Goal: Task Accomplishment & Management: Use online tool/utility

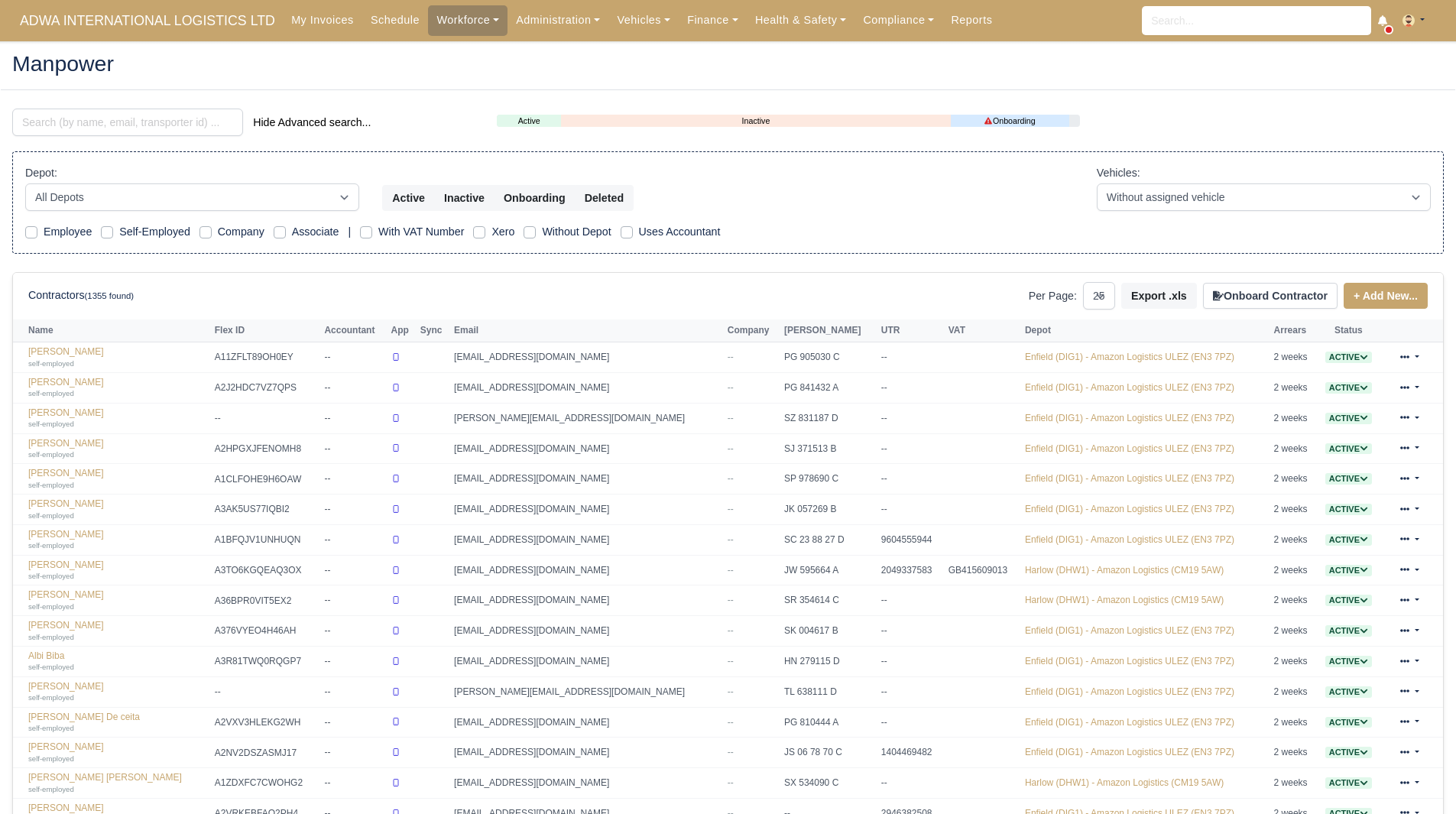
select select "25"
click at [125, 128] on input "search" at bounding box center [128, 122] width 231 height 27
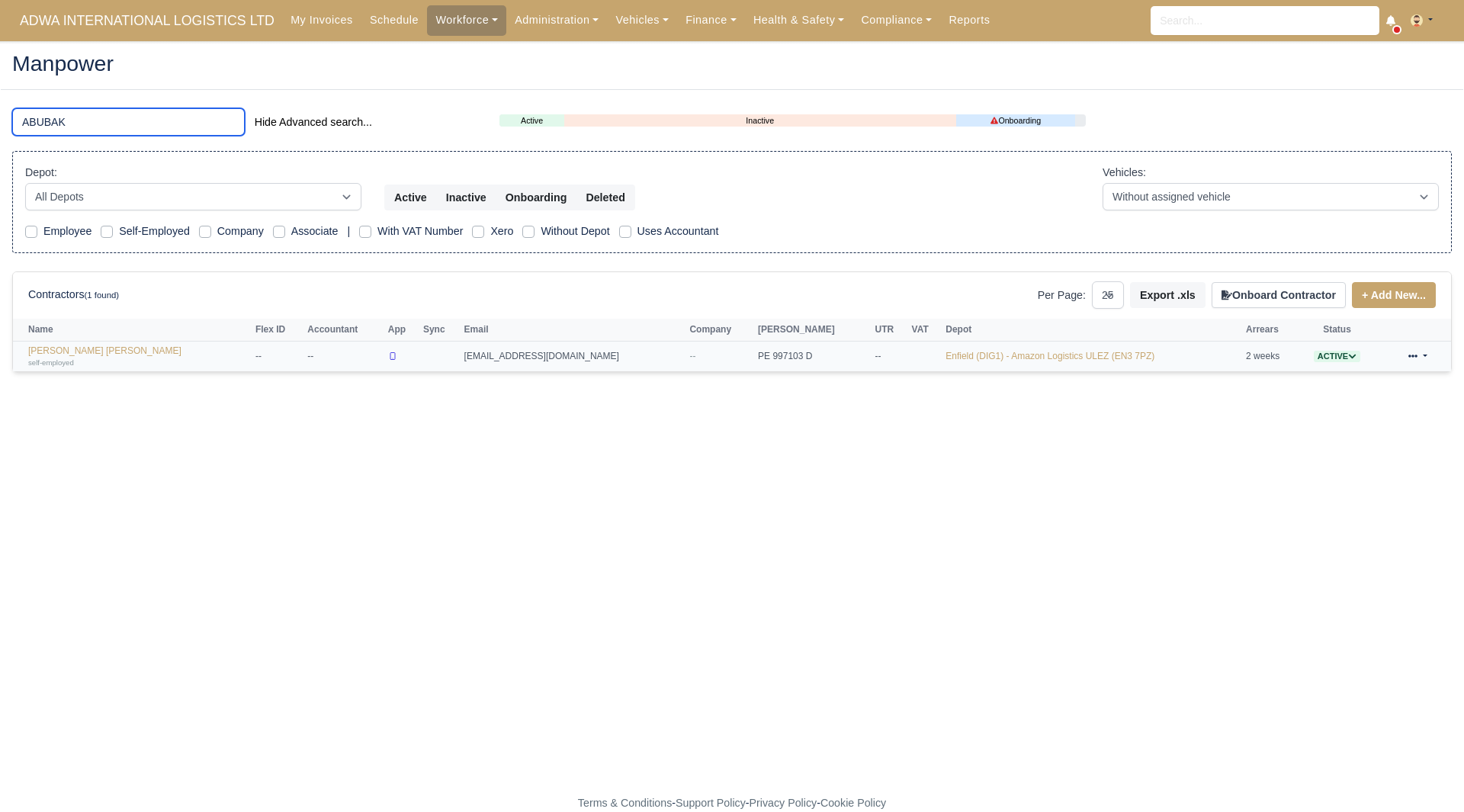
type input "ABUBAK"
click at [132, 346] on link "Mohammed Abubakr Hussain self-employed" at bounding box center [138, 357] width 219 height 22
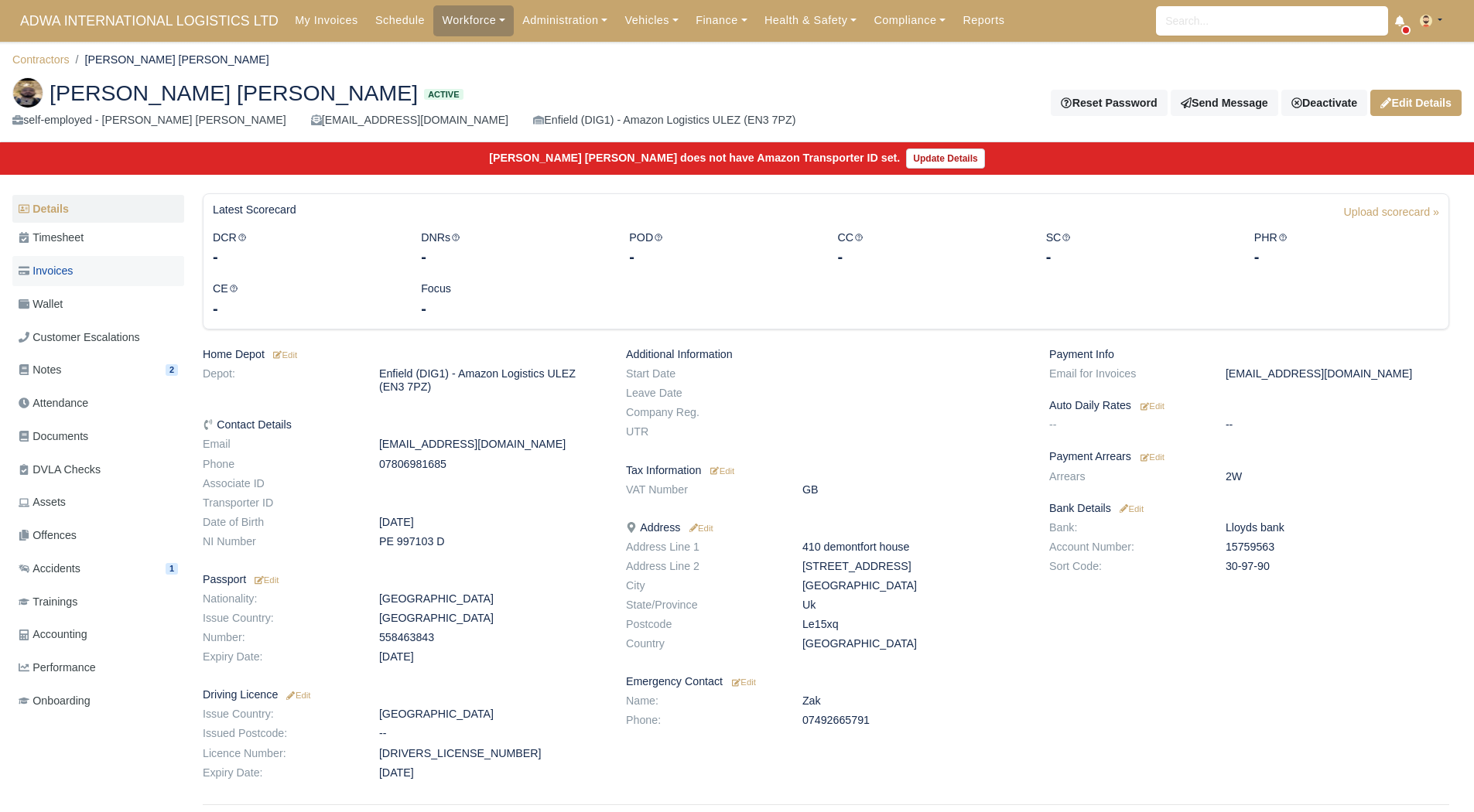
click at [93, 285] on link "Invoices" at bounding box center [98, 270] width 172 height 30
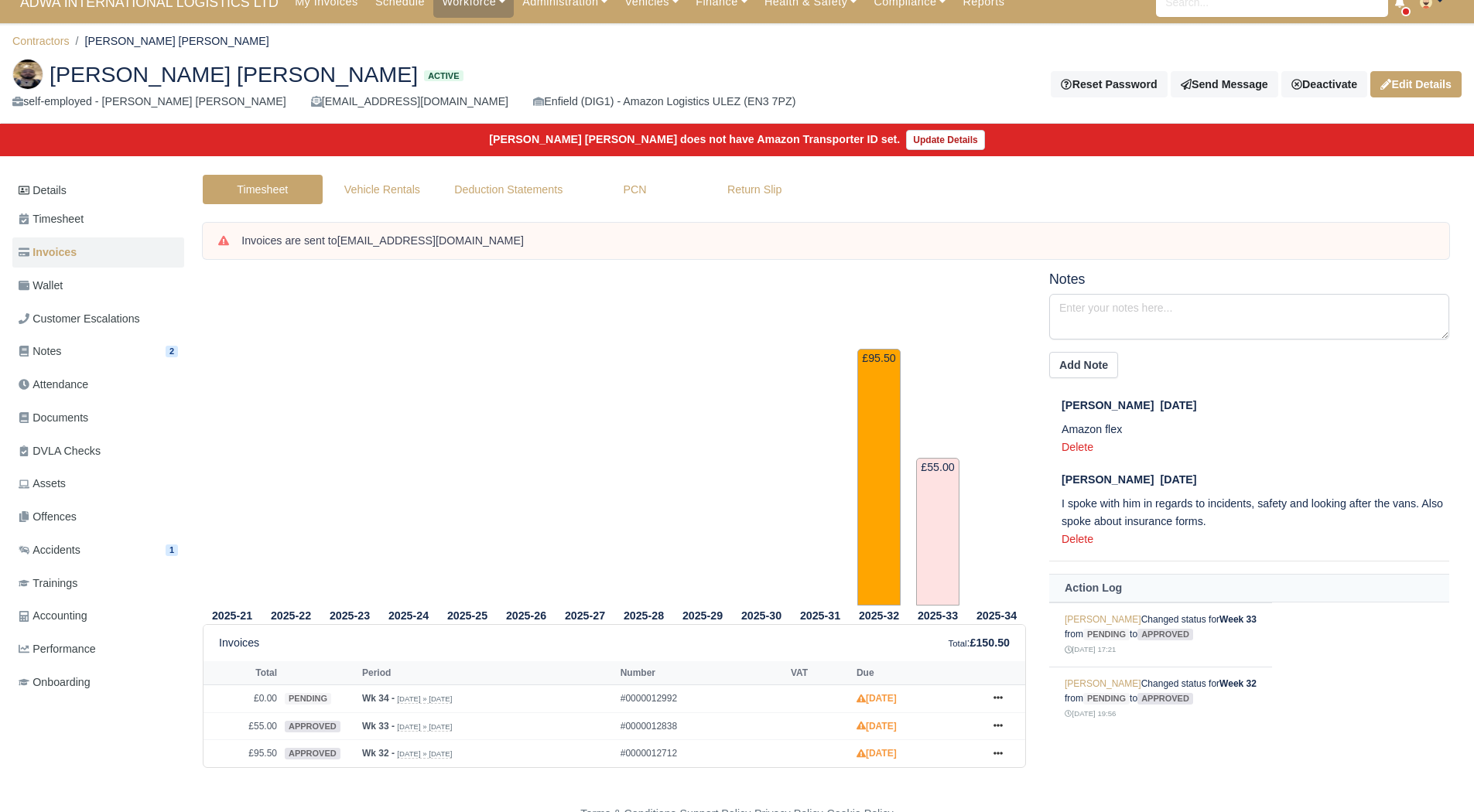
scroll to position [29, 0]
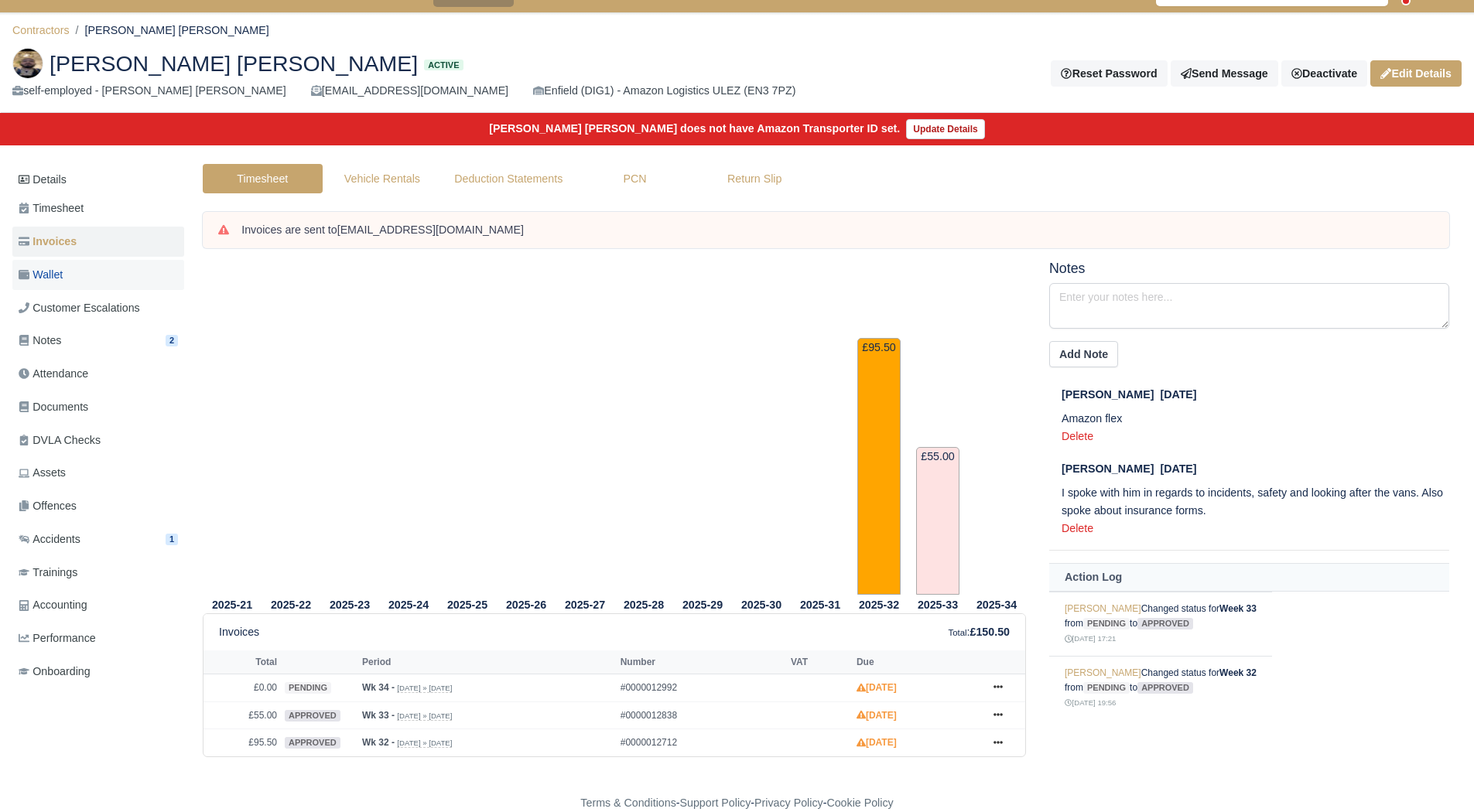
click at [67, 269] on link "Wallet" at bounding box center [98, 274] width 172 height 30
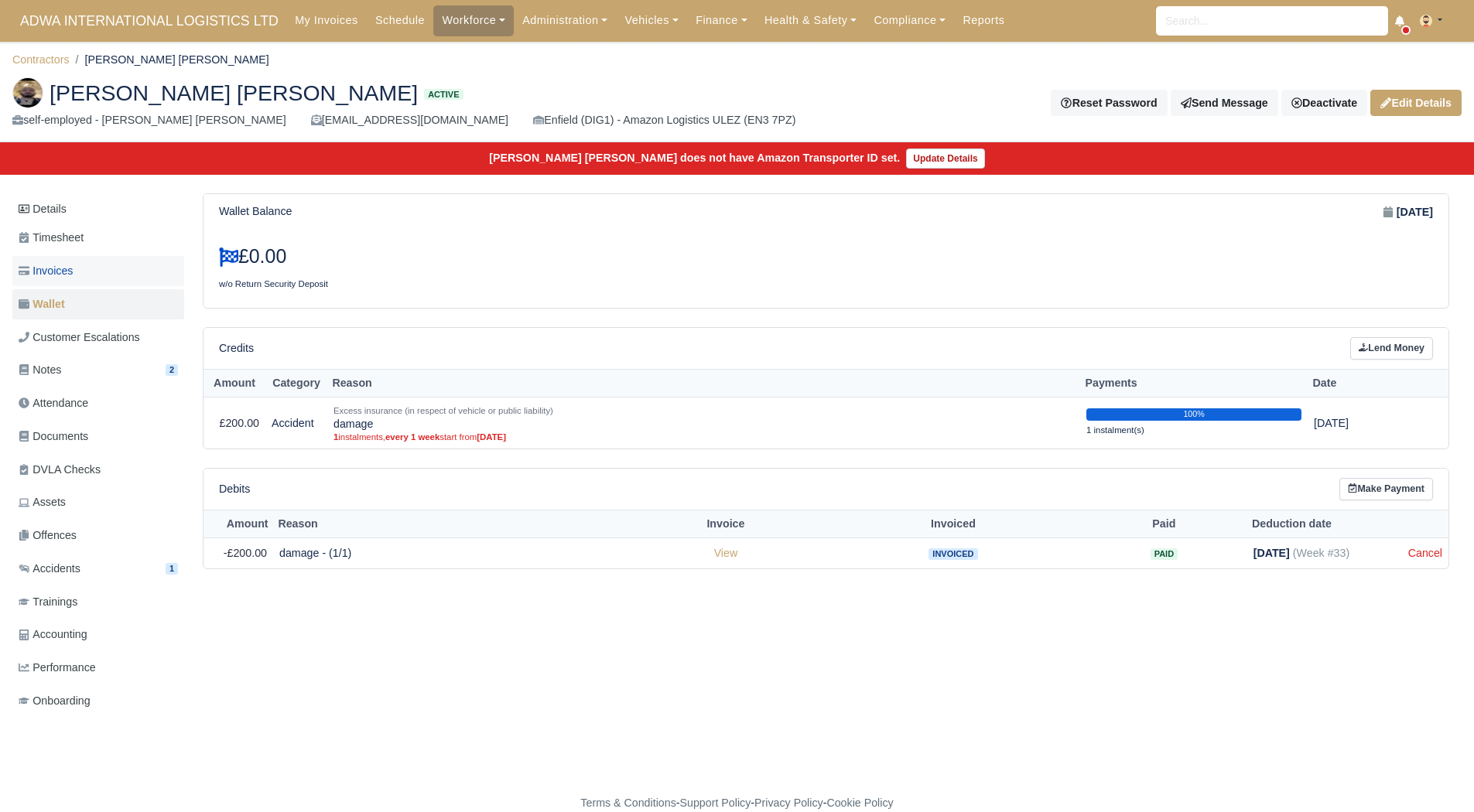
click at [54, 266] on span "Invoices" at bounding box center [45, 271] width 54 height 18
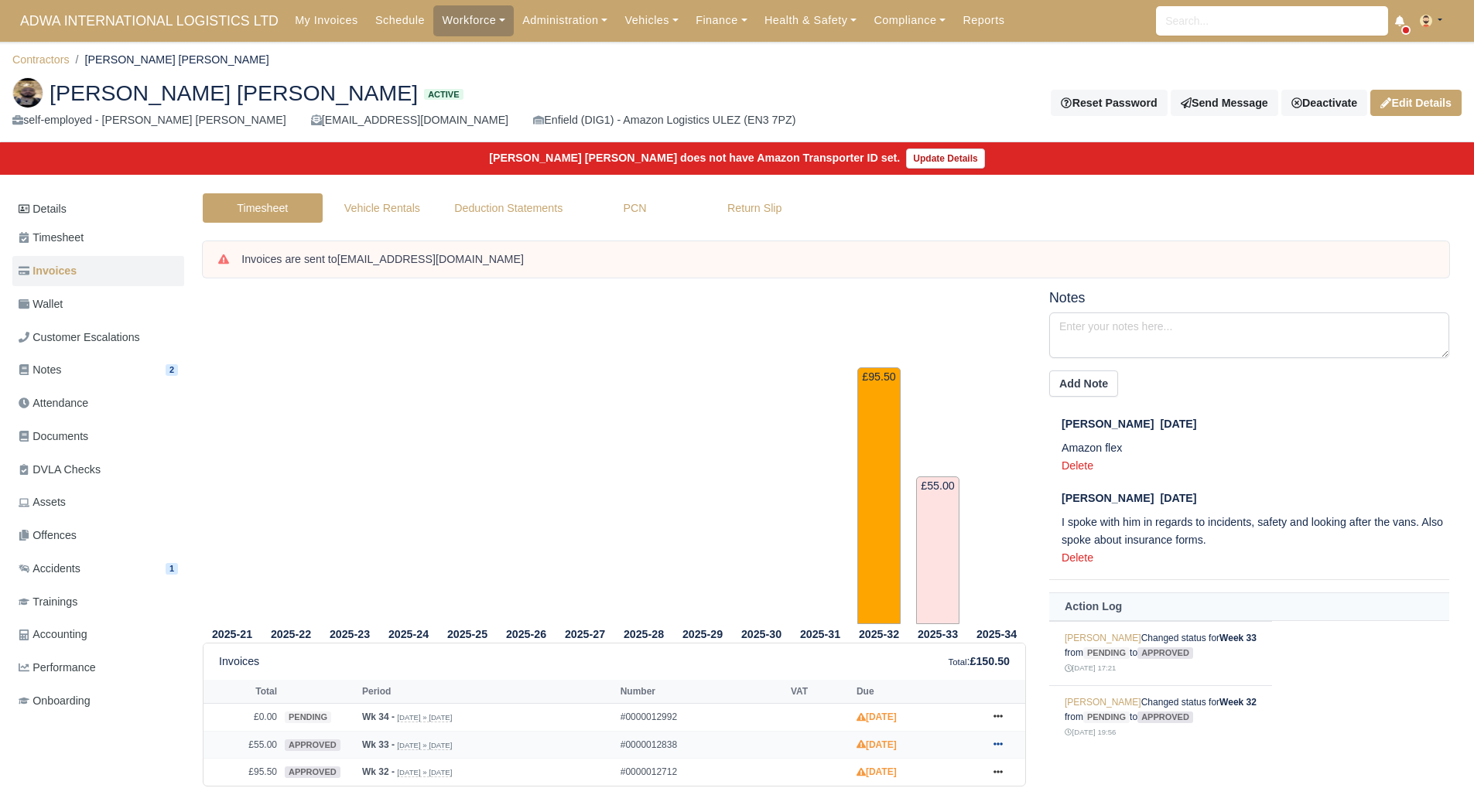
click at [992, 742] on link at bounding box center [998, 745] width 24 height 19
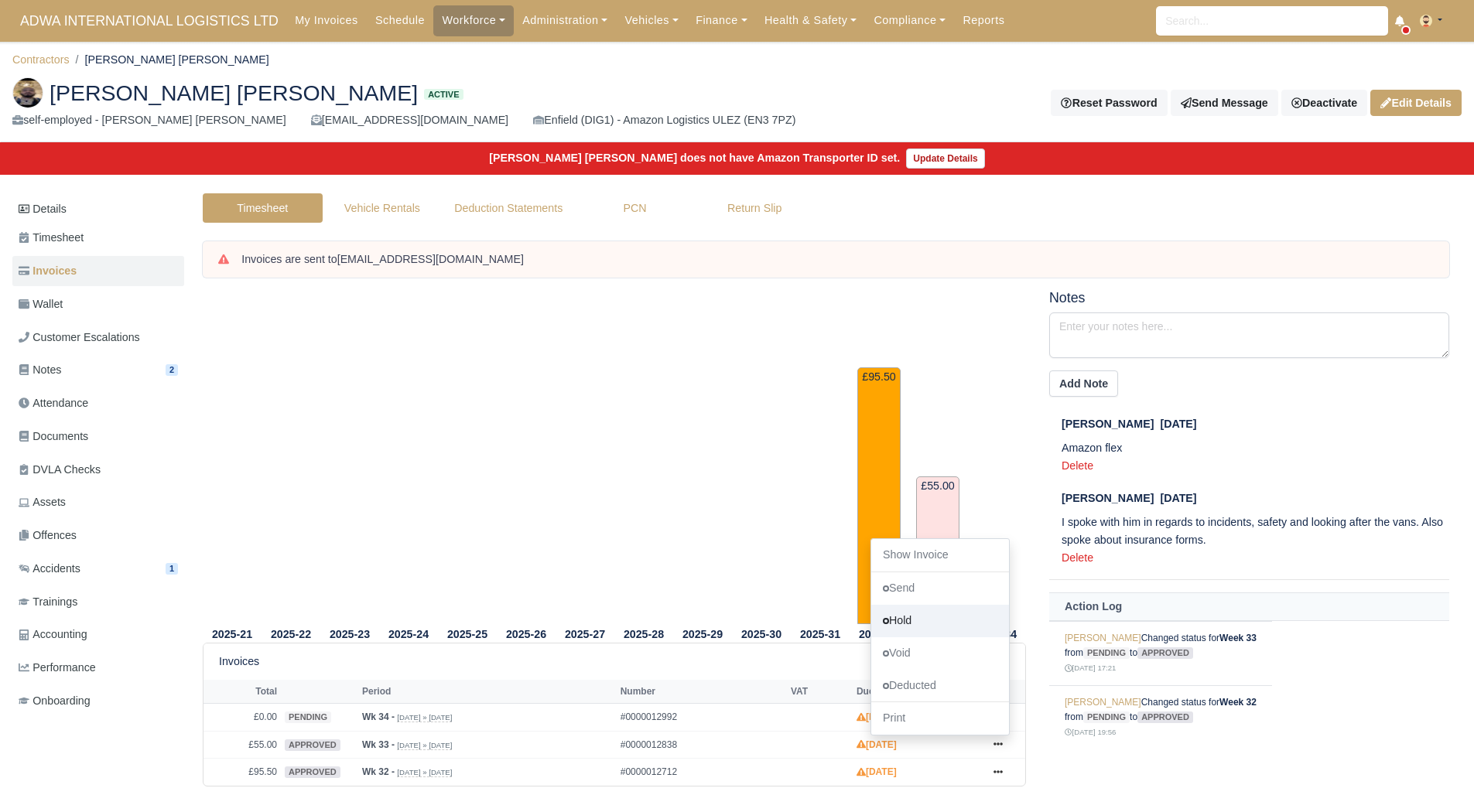
click at [940, 615] on link "Hold" at bounding box center [940, 620] width 138 height 32
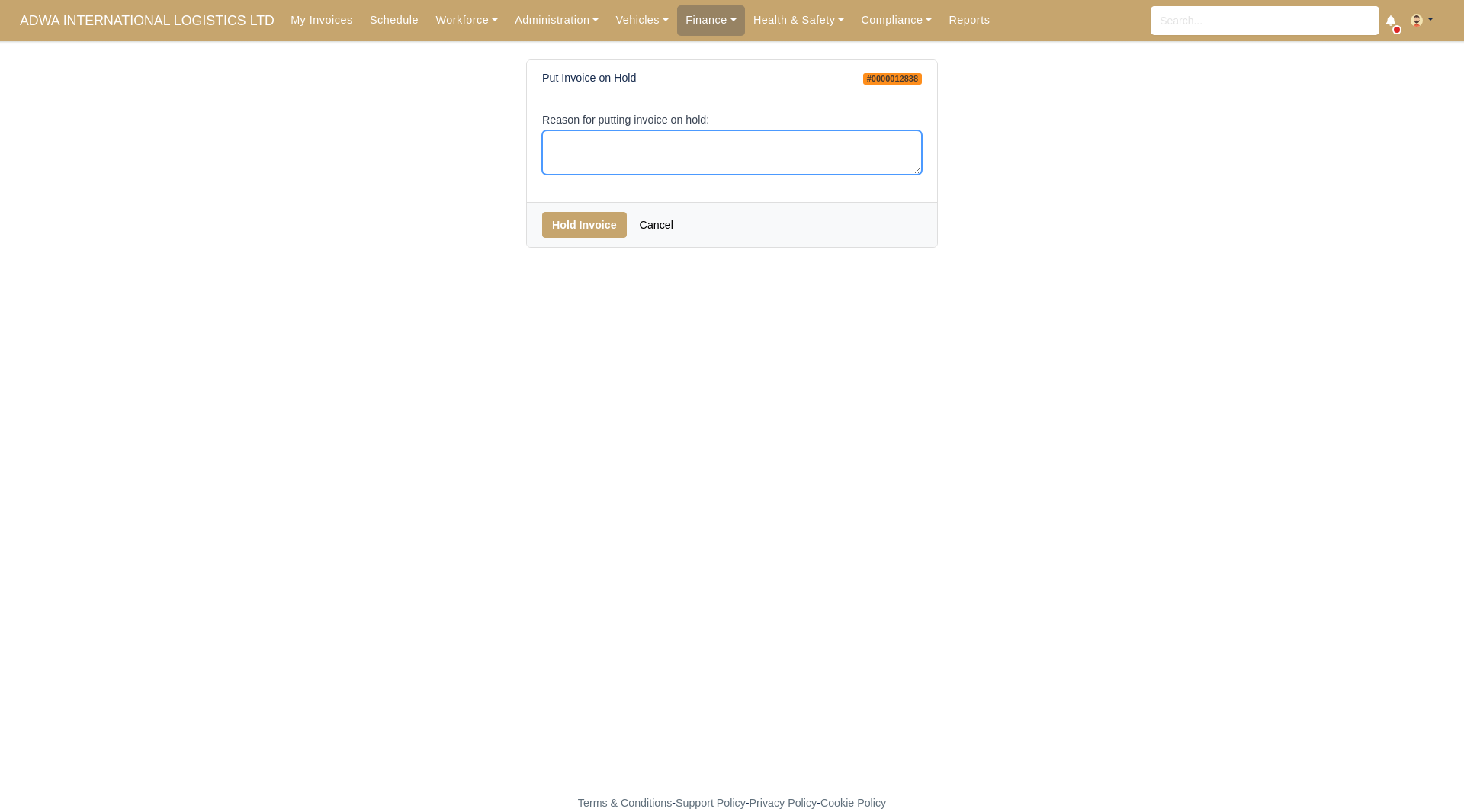
click at [638, 166] on textarea "Reason for putting invoice on hold:" at bounding box center [732, 153] width 379 height 45
type textarea "EOC"
click at [593, 226] on button "Hold Invoice" at bounding box center [584, 225] width 85 height 26
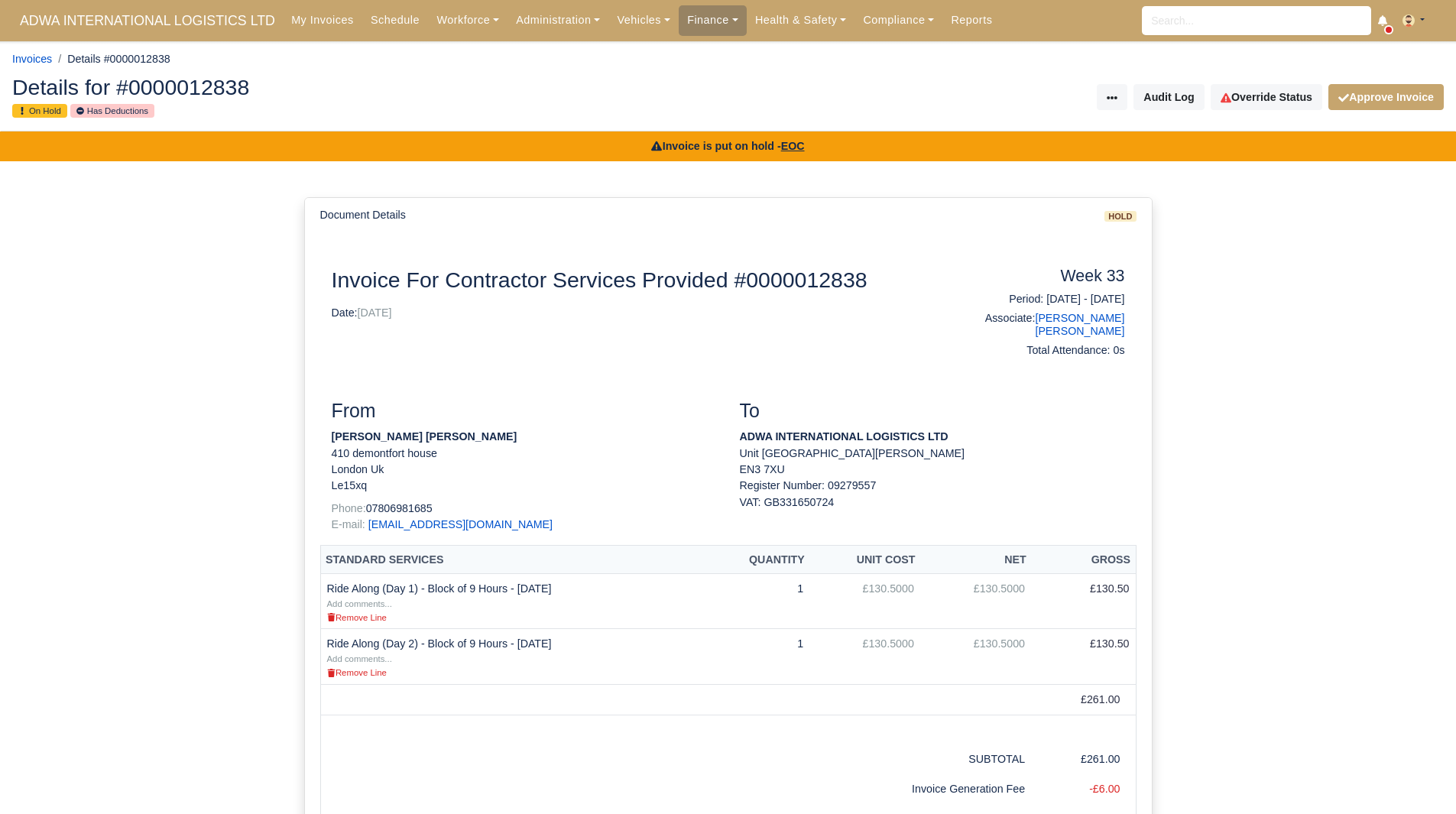
click at [1452, 479] on div "Invoice is put on hold - EOC Document Details hold Document Invoice For Contrac…" at bounding box center [728, 643] width 1456 height 1024
drag, startPoint x: 846, startPoint y: 18, endPoint x: 848, endPoint y: 35, distance: 17.1
click at [854, 18] on link "Compliance" at bounding box center [898, 20] width 88 height 30
